Goal: Obtain resource: Download file/media

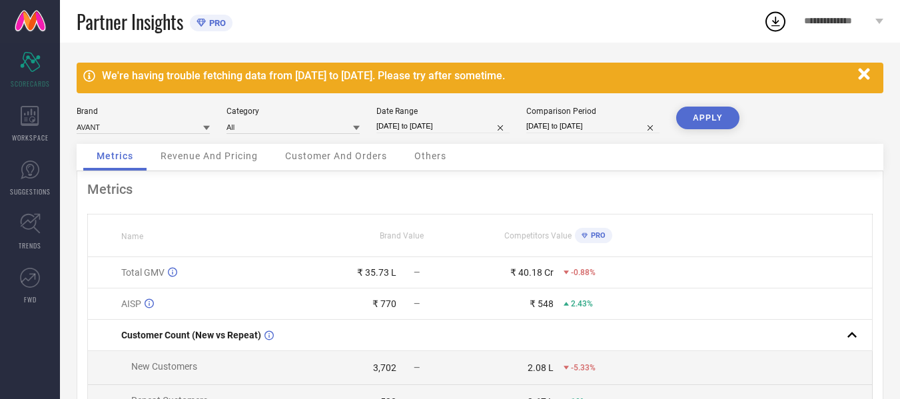
click at [866, 67] on icon "button" at bounding box center [864, 74] width 17 height 17
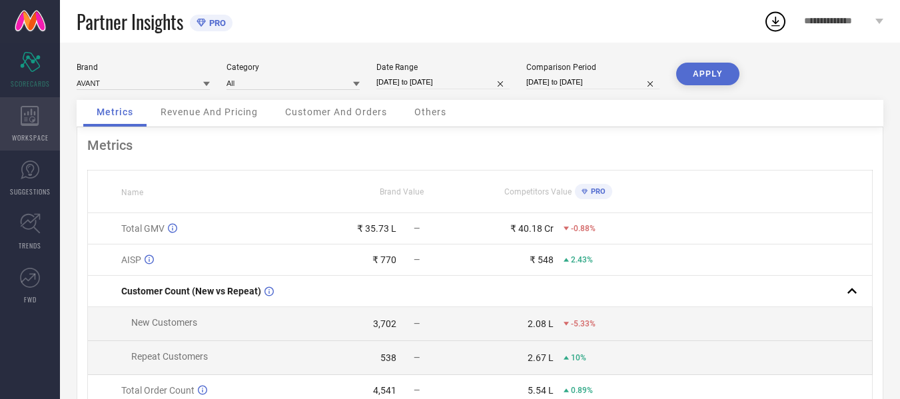
click at [38, 127] on div "WORKSPACE" at bounding box center [30, 123] width 60 height 53
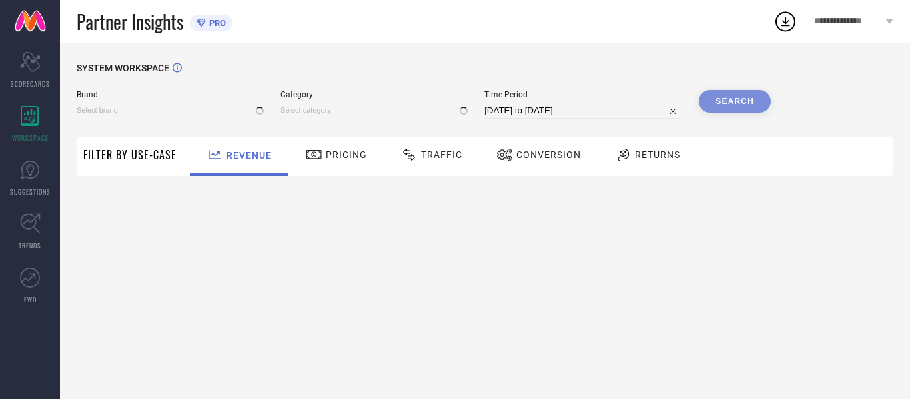
type input "AVANT"
type input "All"
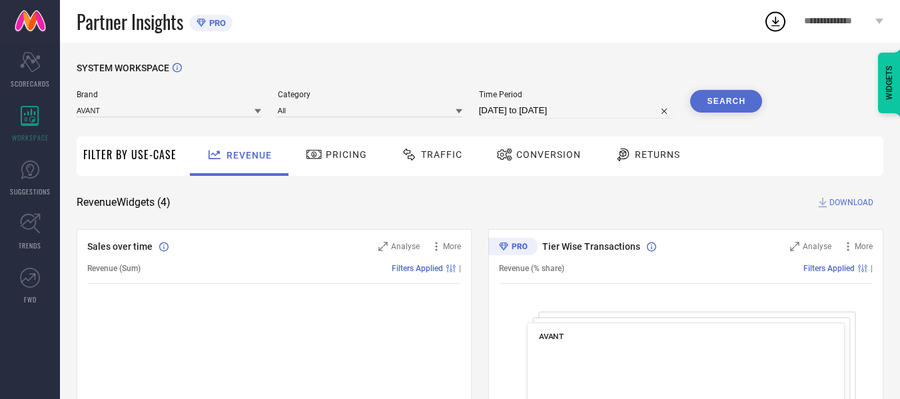
click at [441, 150] on span "Traffic" at bounding box center [441, 154] width 41 height 11
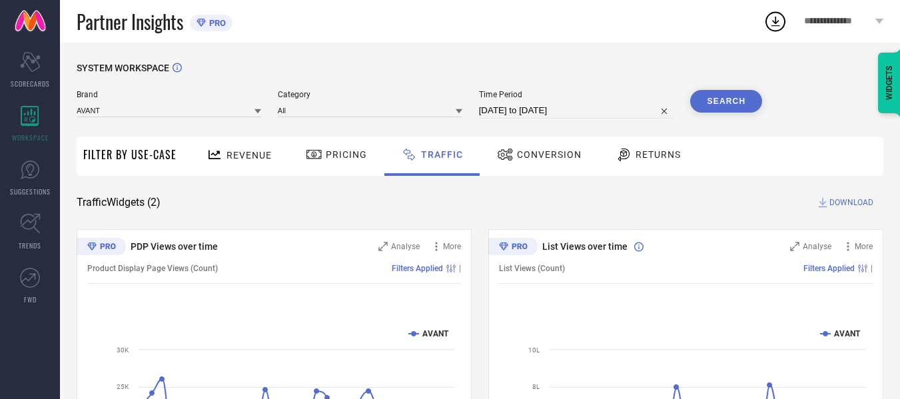
click at [545, 110] on input "[DATE] to [DATE]" at bounding box center [576, 111] width 195 height 16
select select "6"
select select "2025"
select select "7"
select select "2025"
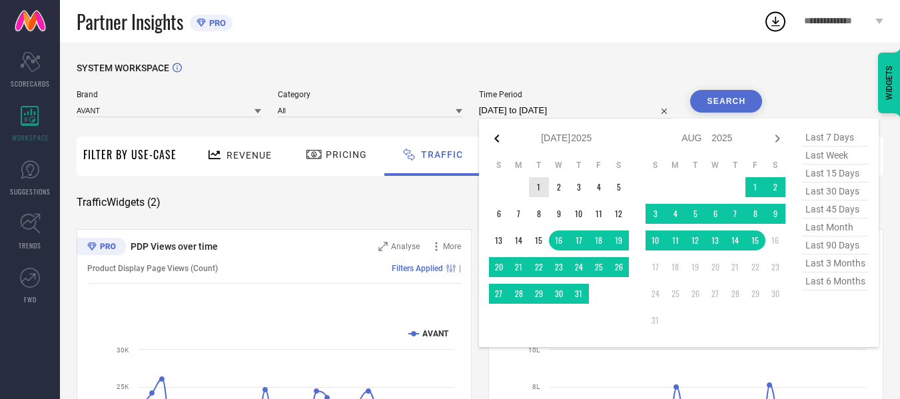
click at [500, 140] on icon at bounding box center [497, 139] width 16 height 16
select select "5"
select select "2025"
select select "6"
select select "2025"
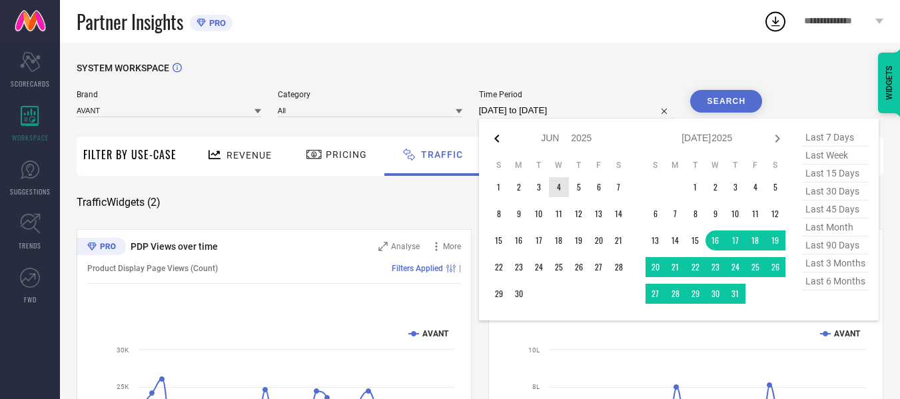
click at [500, 140] on icon at bounding box center [497, 139] width 16 height 16
select select "4"
select select "2025"
select select "5"
select select "2025"
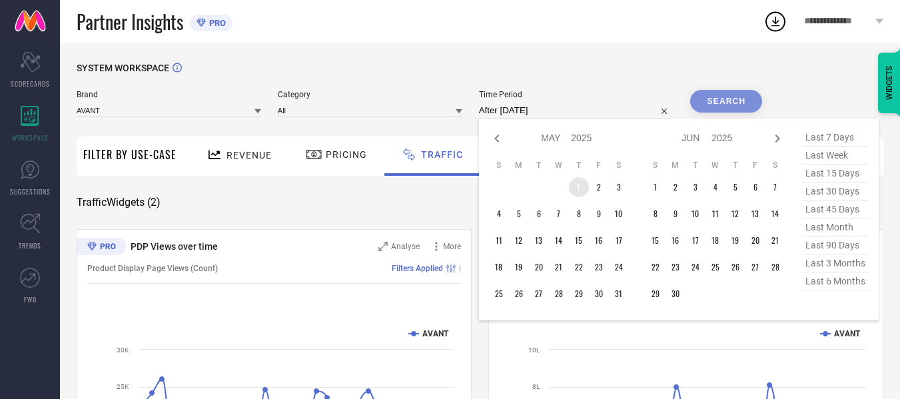
click at [580, 183] on td "1" at bounding box center [579, 187] width 20 height 20
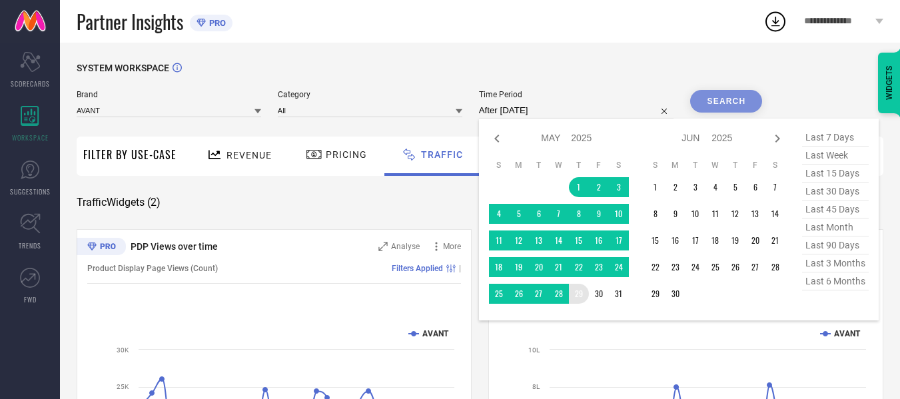
type input "[DATE] to [DATE]"
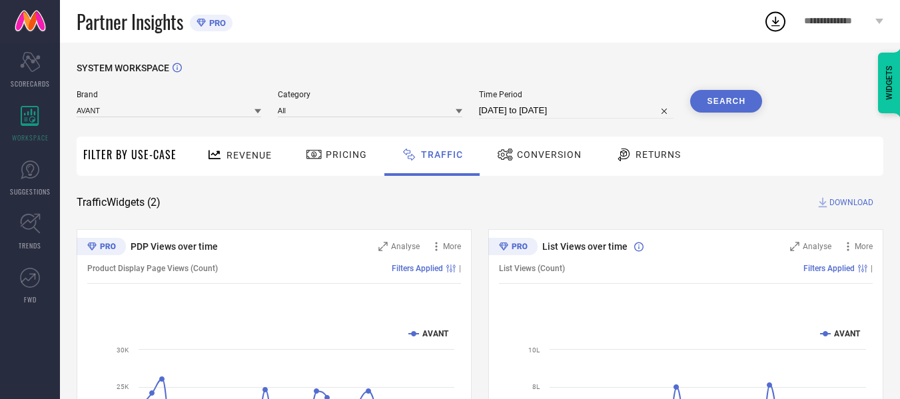
click at [729, 102] on button "Search" at bounding box center [726, 101] width 72 height 23
click at [844, 199] on span "DOWNLOAD" at bounding box center [851, 202] width 44 height 13
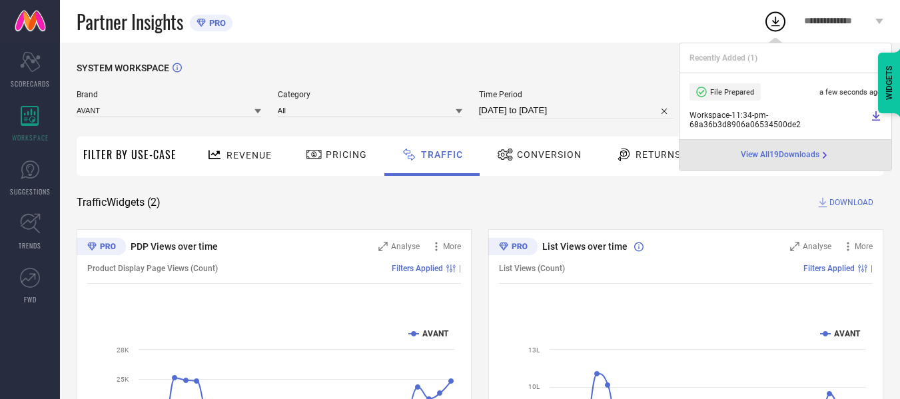
select select "4"
select select "2025"
select select "5"
select select "2025"
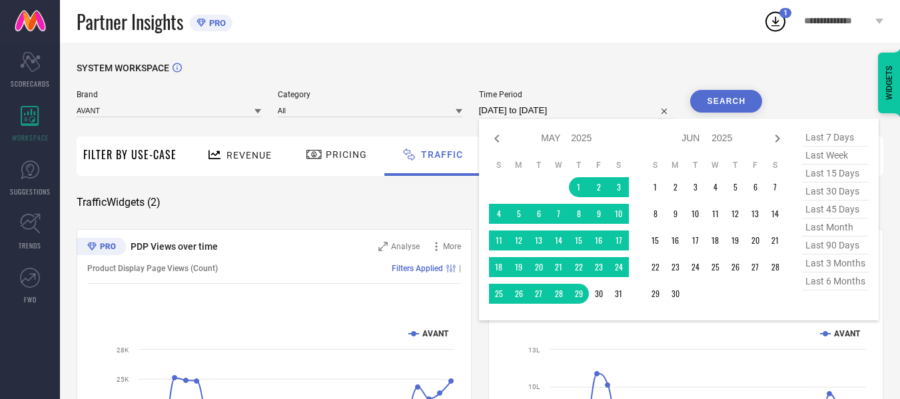
click at [577, 113] on input "[DATE] to [DATE]" at bounding box center [576, 111] width 195 height 16
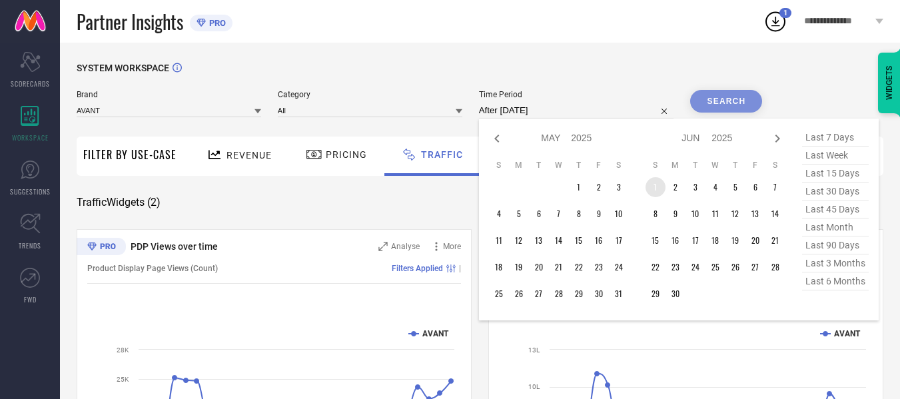
click at [657, 185] on td "1" at bounding box center [655, 187] width 20 height 20
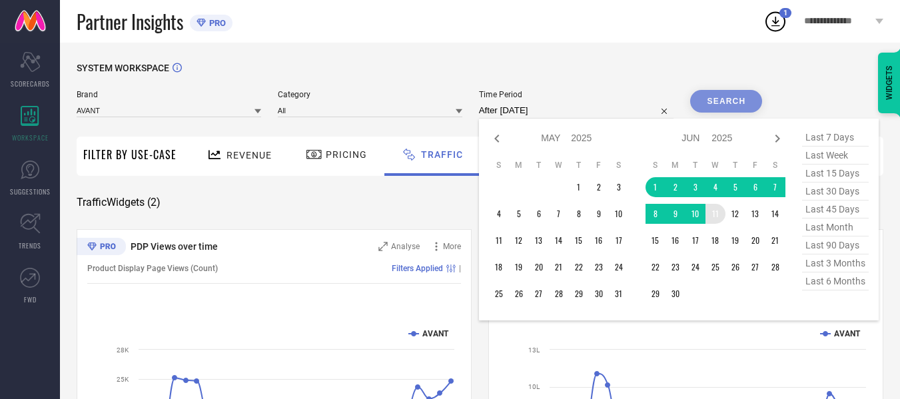
type input "[DATE] to [DATE]"
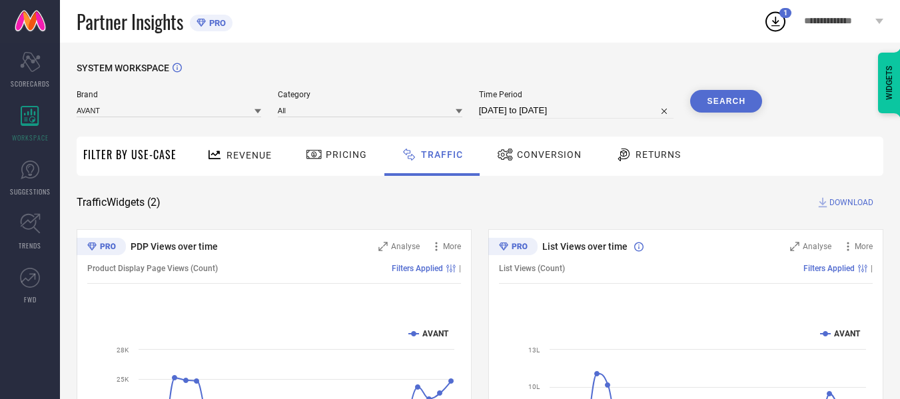
drag, startPoint x: 578, startPoint y: 108, endPoint x: 585, endPoint y: 111, distance: 7.4
click at [581, 109] on input "[DATE] to [DATE]" at bounding box center [576, 111] width 195 height 16
select select "5"
select select "2025"
select select "6"
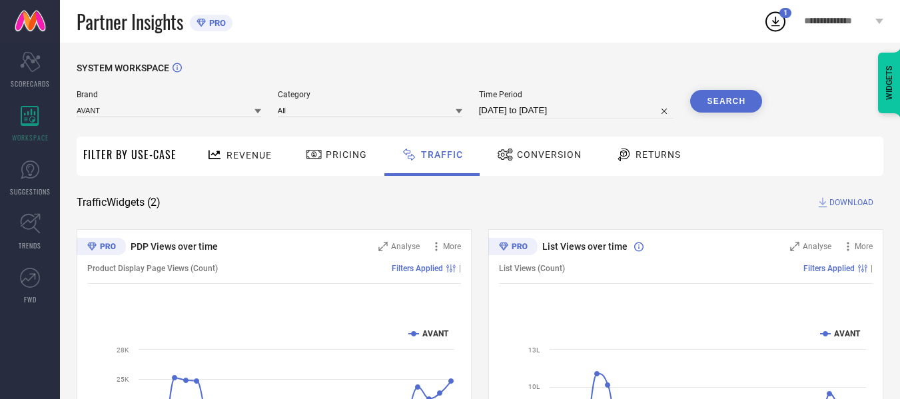
select select "2025"
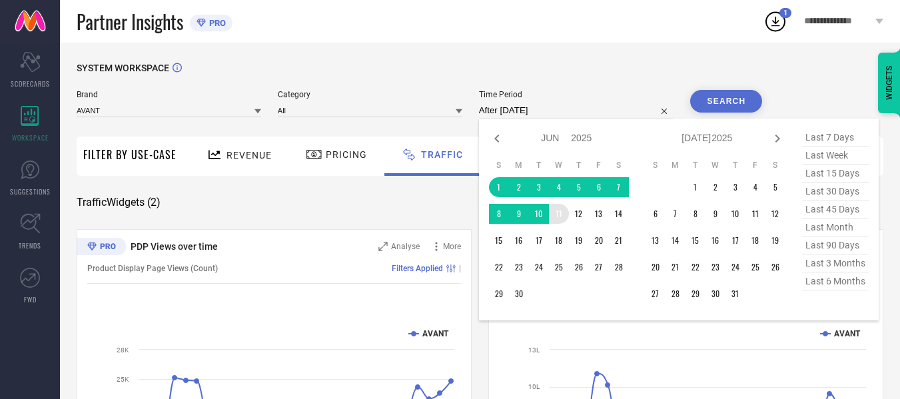
click at [559, 212] on td "11" at bounding box center [559, 214] width 20 height 20
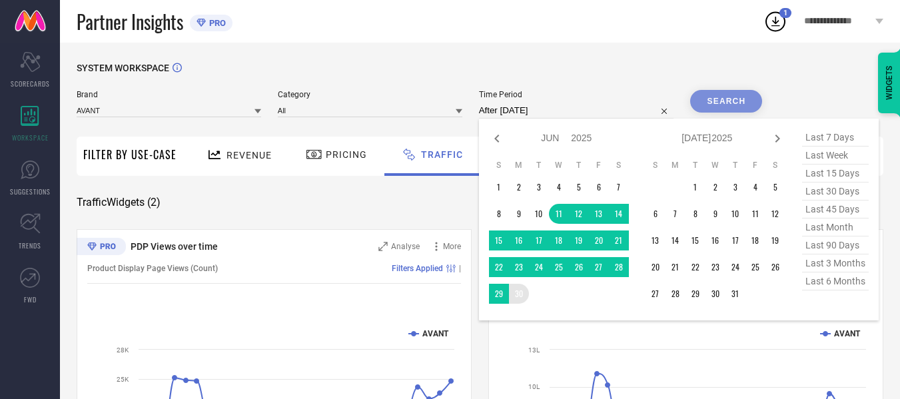
type input "[DATE] to [DATE]"
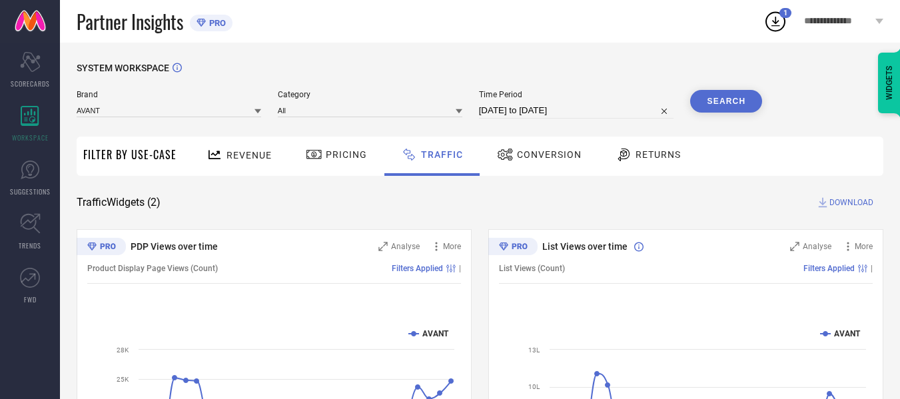
click at [726, 94] on button "Search" at bounding box center [726, 101] width 72 height 23
click at [838, 202] on span "DOWNLOAD" at bounding box center [851, 202] width 44 height 13
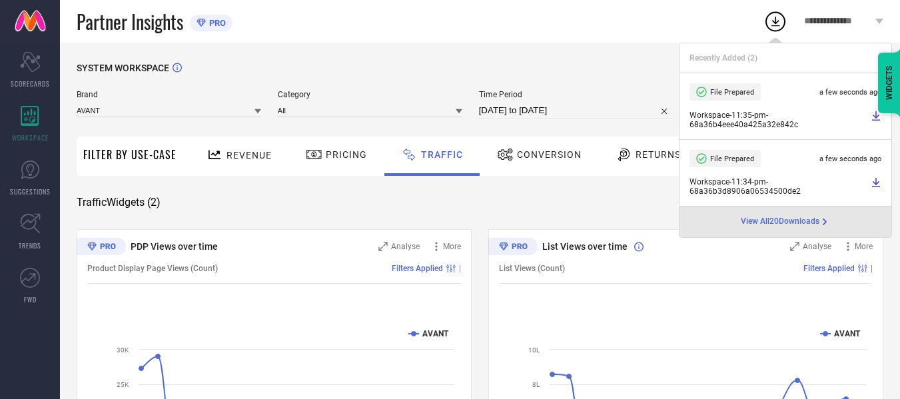
click at [547, 73] on div "SYSTEM WORKSPACE" at bounding box center [480, 76] width 806 height 27
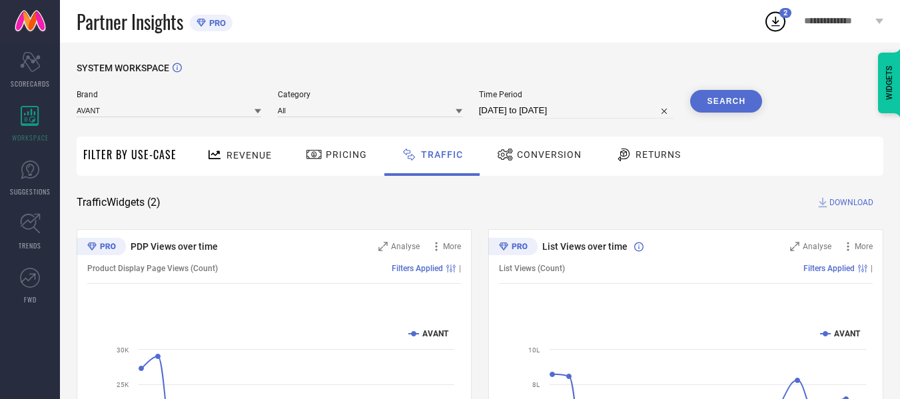
click at [596, 111] on input "[DATE] to [DATE]" at bounding box center [576, 111] width 195 height 16
select select "5"
select select "2025"
select select "6"
select select "2025"
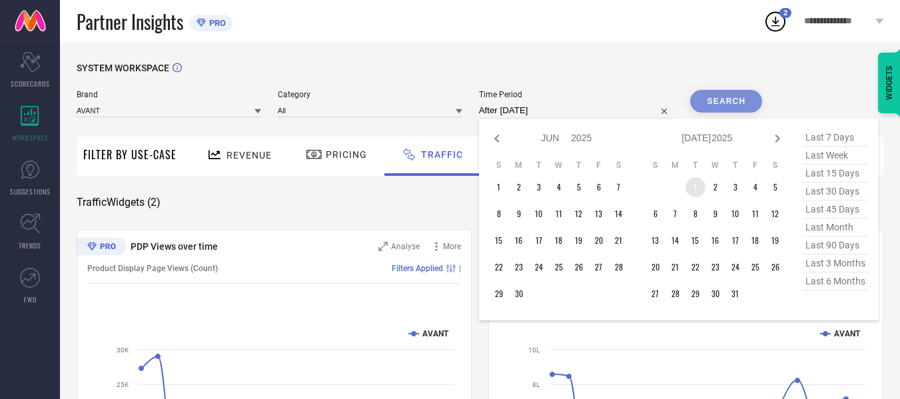
click at [696, 183] on td "1" at bounding box center [695, 187] width 20 height 20
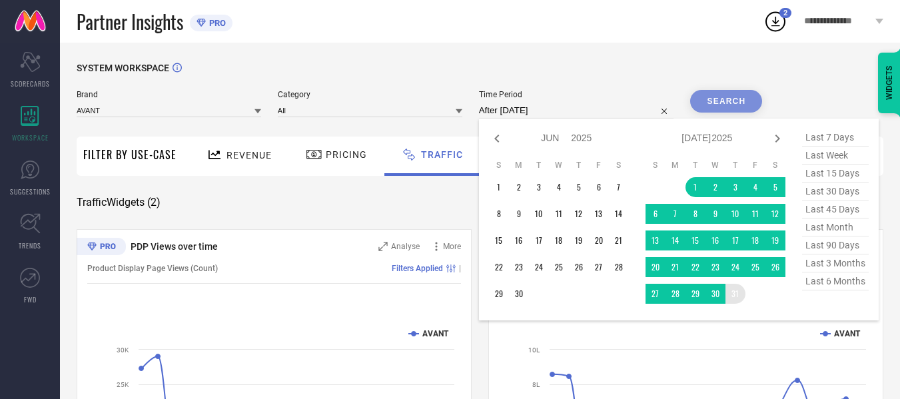
type input "[DATE] to [DATE]"
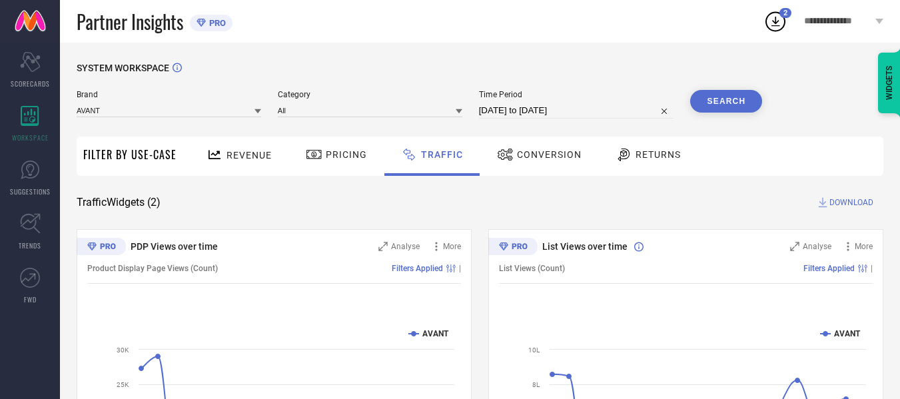
click at [726, 106] on button "Search" at bounding box center [726, 101] width 72 height 23
click at [848, 201] on span "DOWNLOAD" at bounding box center [851, 202] width 44 height 13
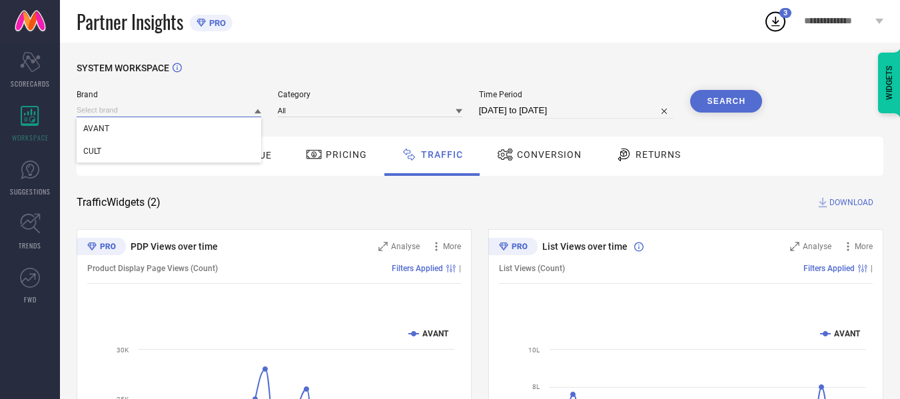
click at [180, 113] on input at bounding box center [169, 110] width 184 height 14
click at [178, 156] on div "CULT" at bounding box center [169, 151] width 184 height 23
click at [355, 115] on input at bounding box center [370, 110] width 184 height 14
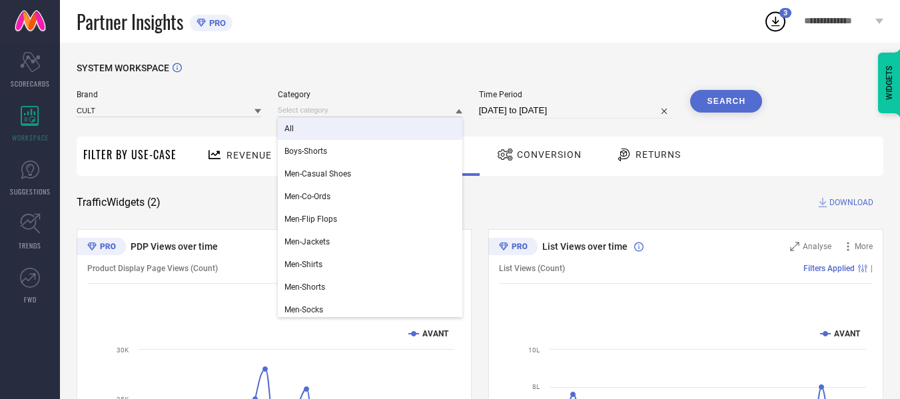
click at [358, 130] on div "All" at bounding box center [370, 128] width 184 height 23
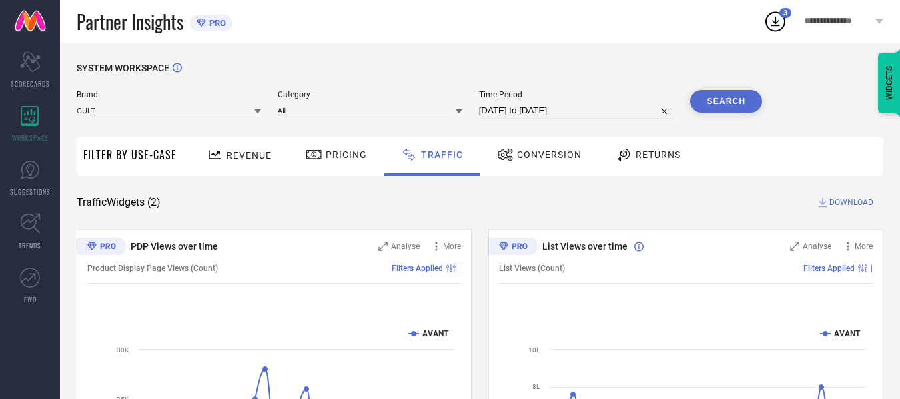
select select "6"
select select "2025"
select select "7"
select select "2025"
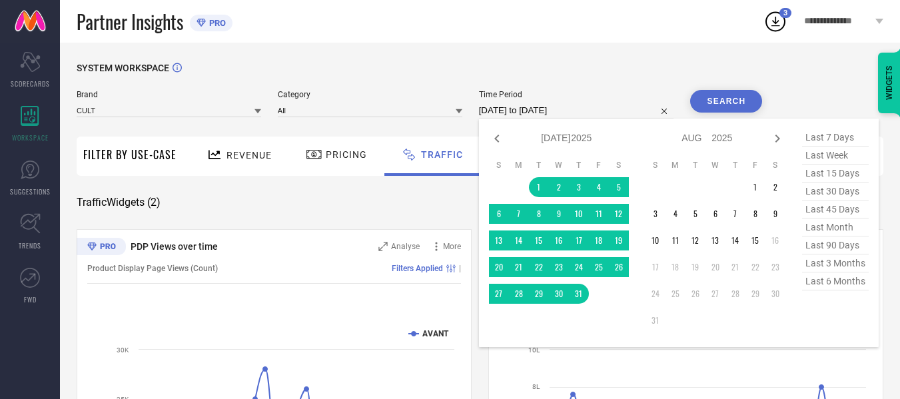
click at [522, 105] on input "[DATE] to [DATE]" at bounding box center [576, 111] width 195 height 16
click at [499, 136] on icon at bounding box center [496, 138] width 5 height 8
select select "5"
select select "2025"
select select "6"
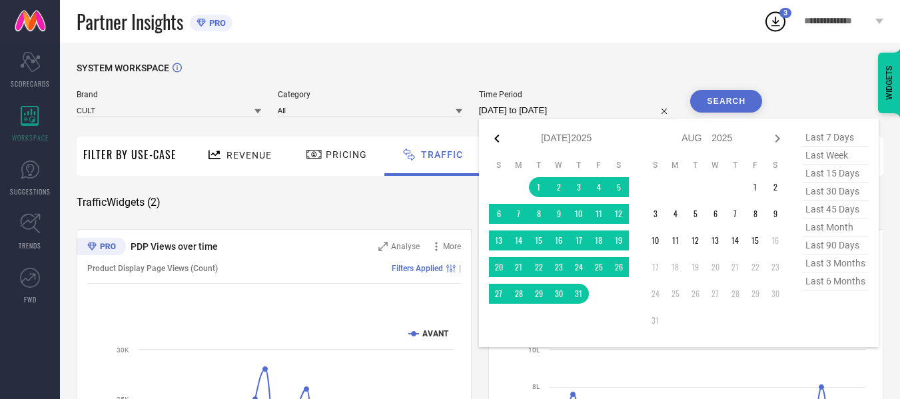
select select "2025"
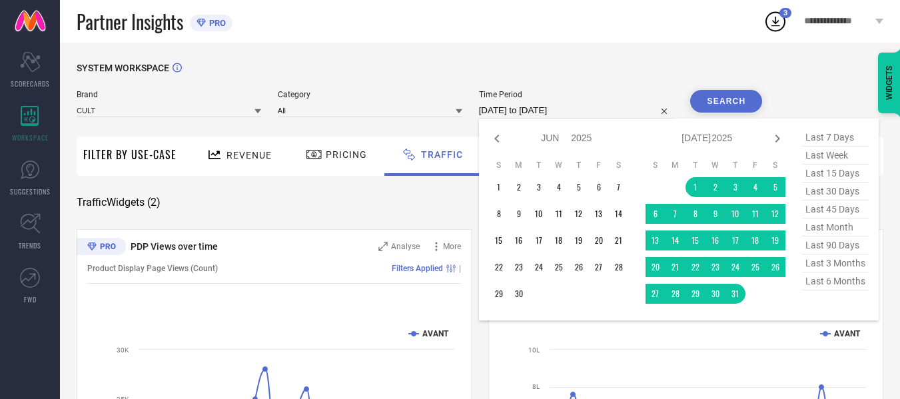
click at [499, 136] on icon at bounding box center [496, 138] width 5 height 8
select select "4"
select select "2025"
select select "5"
select select "2025"
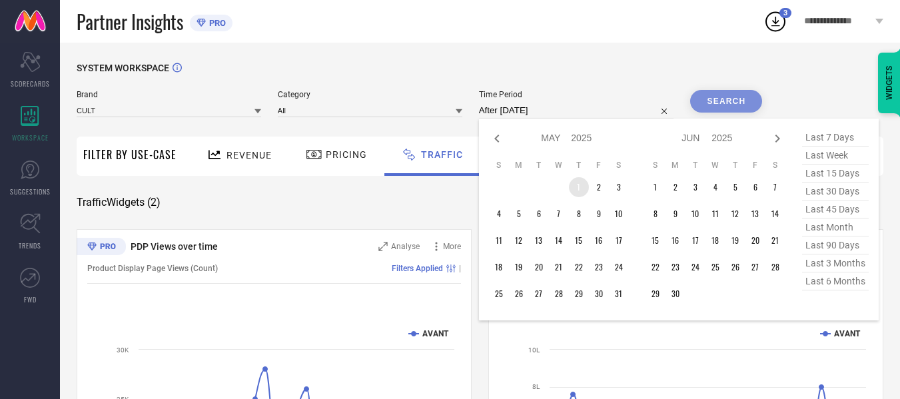
click at [581, 186] on td "1" at bounding box center [579, 187] width 20 height 20
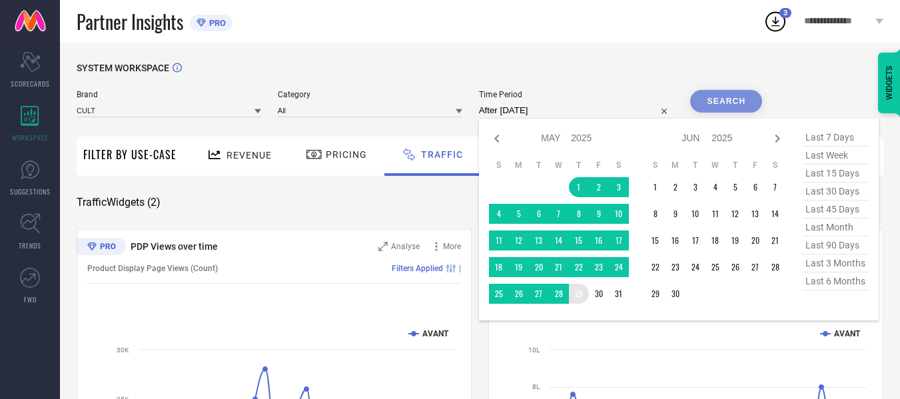
type input "[DATE] to [DATE]"
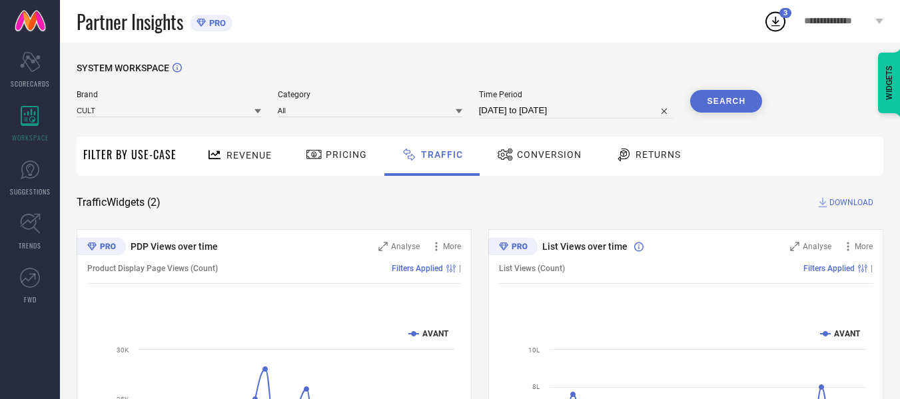
click at [709, 104] on button "Search" at bounding box center [726, 101] width 72 height 23
click at [846, 201] on span "DOWNLOAD" at bounding box center [851, 202] width 44 height 13
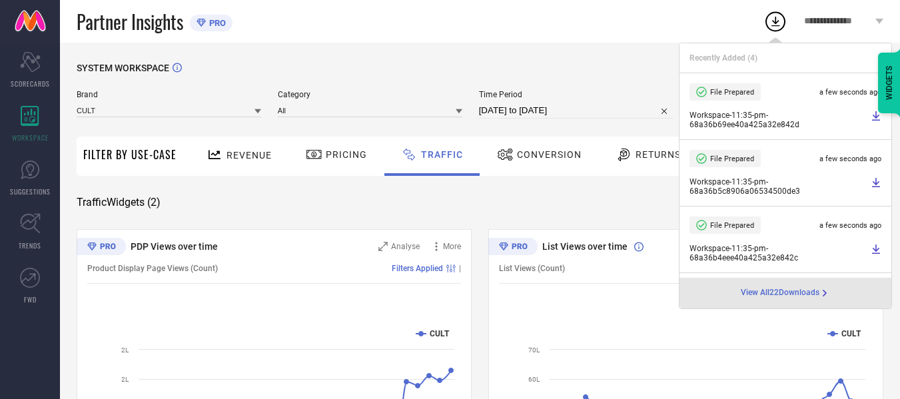
click at [543, 74] on div "SYSTEM WORKSPACE" at bounding box center [480, 76] width 806 height 27
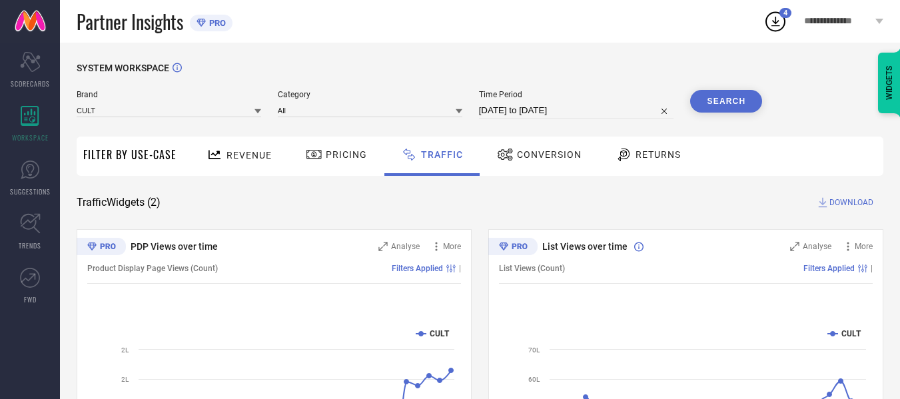
click at [587, 107] on input "[DATE] to [DATE]" at bounding box center [576, 111] width 195 height 16
select select "4"
select select "2025"
select select "5"
select select "2025"
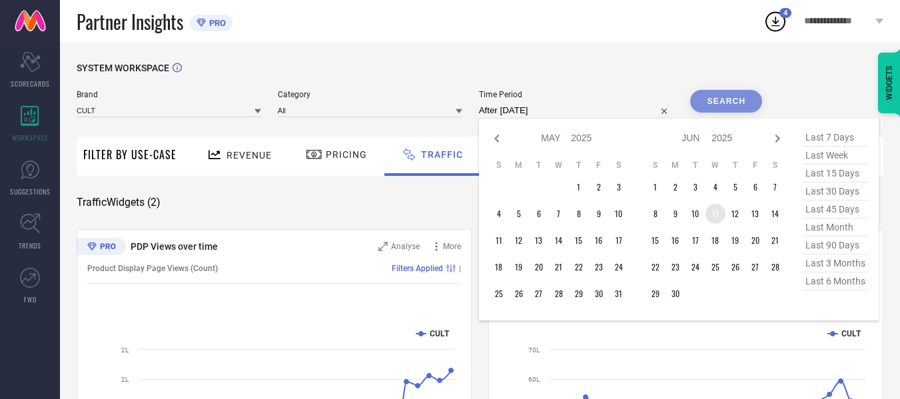
click at [715, 214] on td "11" at bounding box center [715, 214] width 20 height 20
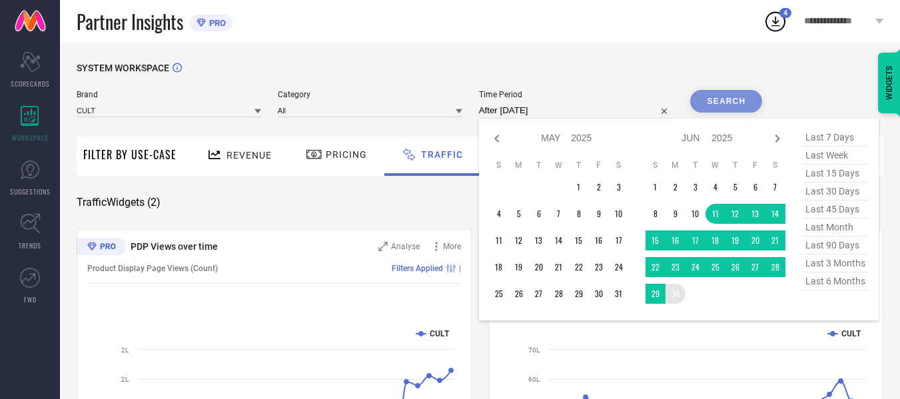
type input "[DATE] to [DATE]"
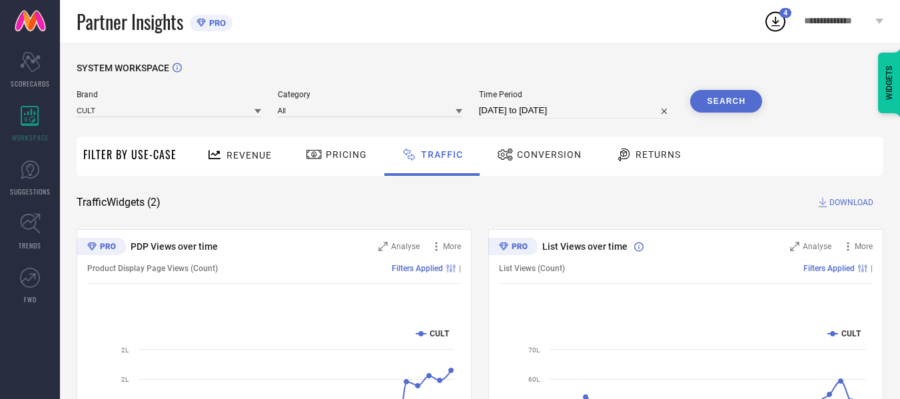
click at [711, 103] on button "Search" at bounding box center [726, 101] width 72 height 23
click at [844, 198] on span "DOWNLOAD" at bounding box center [851, 202] width 44 height 13
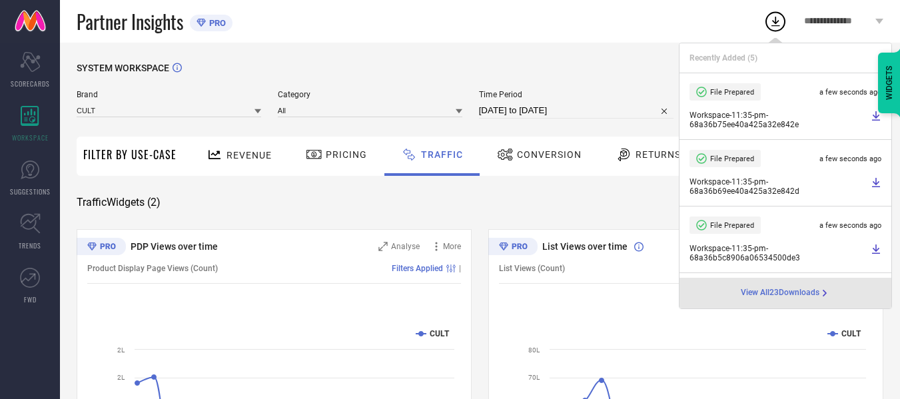
select select "5"
select select "2025"
select select "6"
select select "2025"
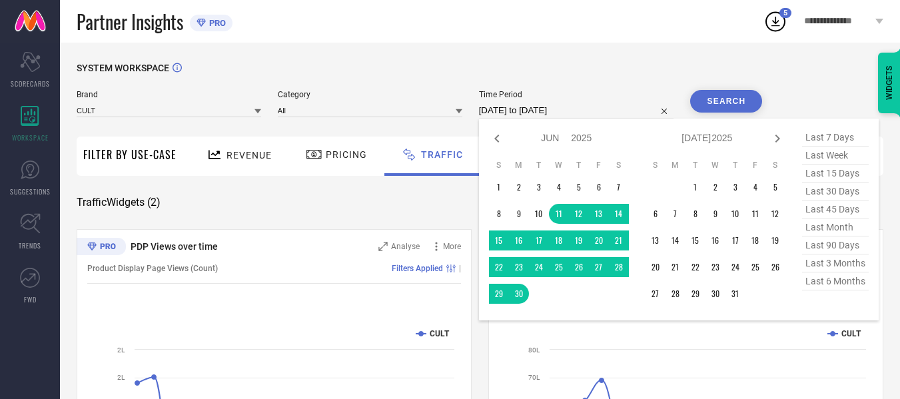
click at [604, 111] on input "[DATE] to [DATE]" at bounding box center [576, 111] width 195 height 16
click at [698, 184] on td "1" at bounding box center [695, 187] width 20 height 20
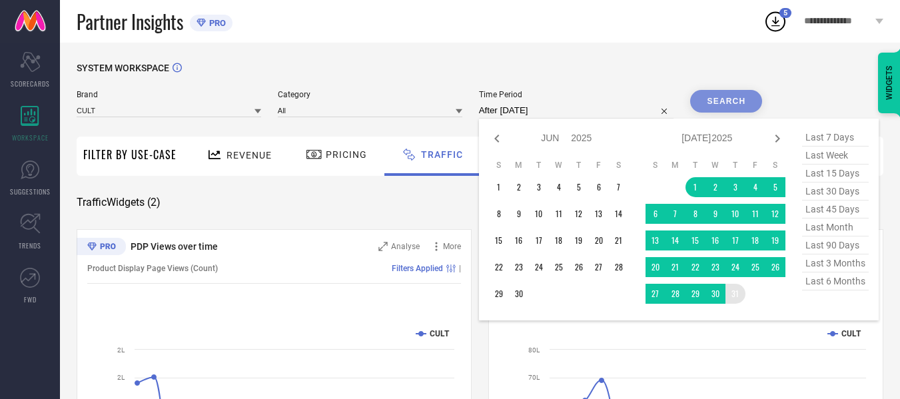
type input "[DATE] to [DATE]"
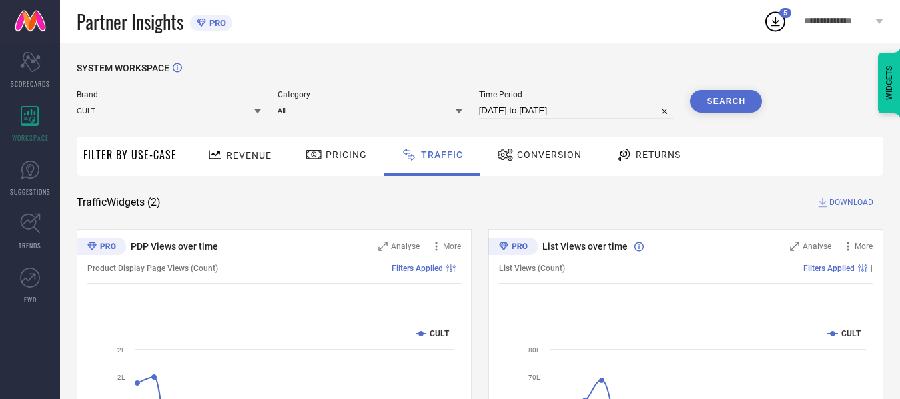
click at [723, 100] on button "Search" at bounding box center [726, 101] width 72 height 23
click at [836, 202] on span "DOWNLOAD" at bounding box center [851, 202] width 44 height 13
